Goal: Task Accomplishment & Management: Manage account settings

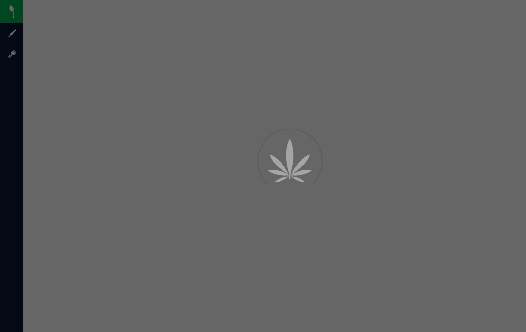
scroll to position [5, 0]
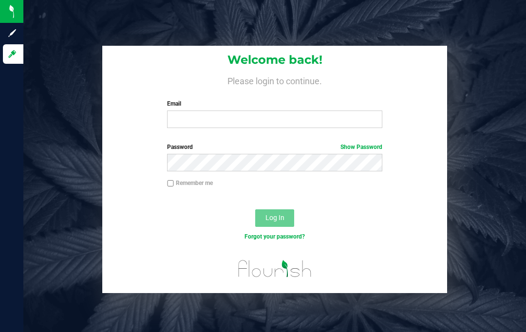
click at [253, 115] on input "Email" at bounding box center [274, 120] width 215 height 18
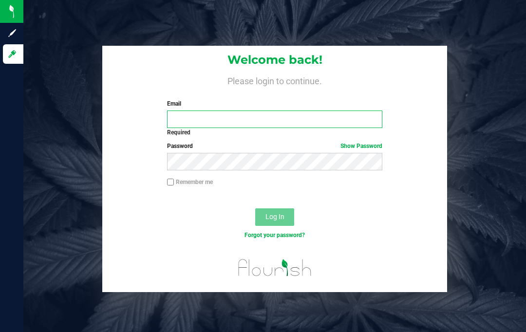
type input "[EMAIL_ADDRESS][DOMAIN_NAME]"
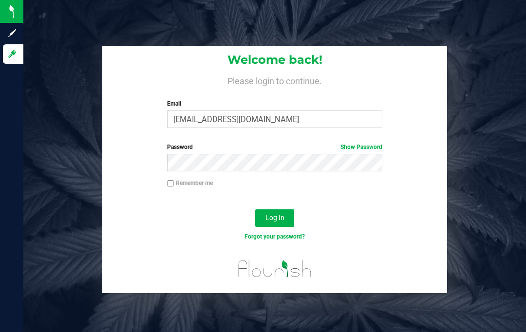
click at [279, 212] on button "Log In" at bounding box center [274, 218] width 39 height 18
